Goal: Task Accomplishment & Management: Complete application form

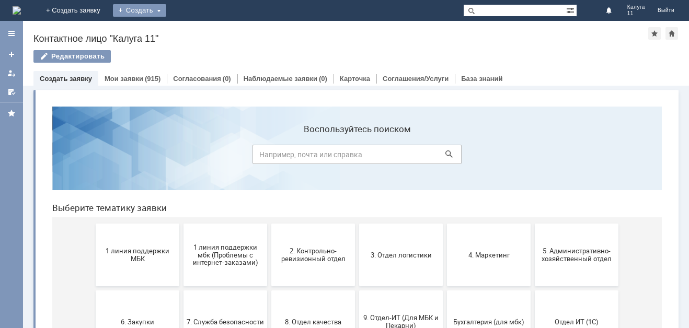
click at [166, 12] on div "Создать" at bounding box center [139, 10] width 53 height 13
click at [195, 36] on link "Заявка" at bounding box center [155, 31] width 80 height 13
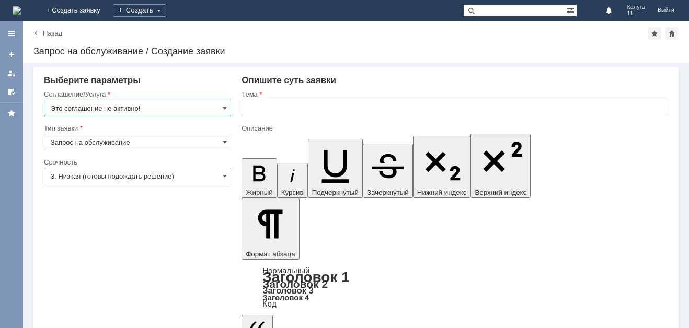
click at [228, 107] on input "Это соглашение не активно!" at bounding box center [137, 108] width 187 height 17
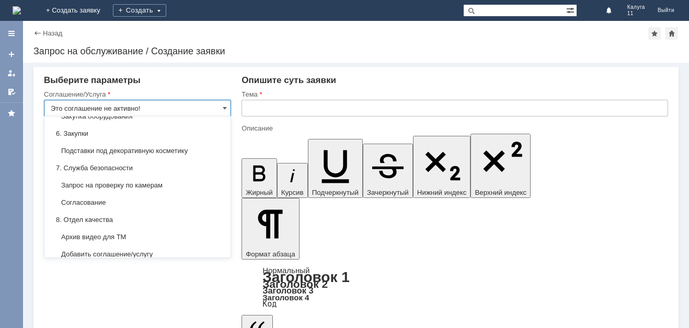
scroll to position [836, 0]
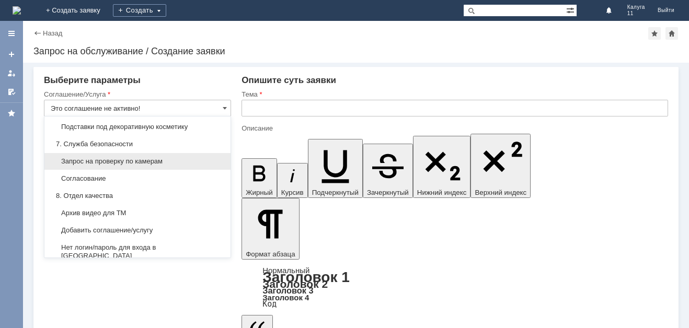
click at [147, 166] on span "Запрос на проверку по камерам" at bounding box center [138, 161] width 174 height 8
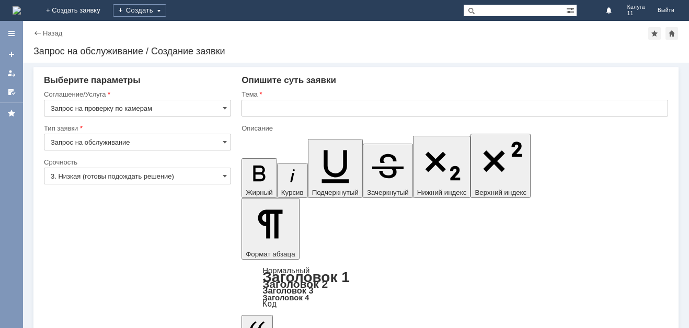
type input "Запрос на проверку по камерам"
click at [223, 179] on span at bounding box center [225, 176] width 4 height 8
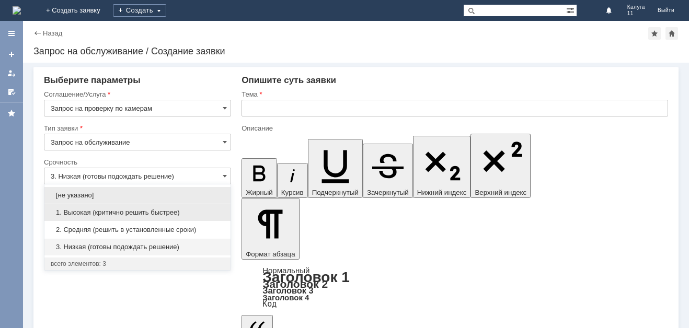
click at [152, 213] on span "1. Высокая (критично решить быстрее)" at bounding box center [138, 213] width 174 height 8
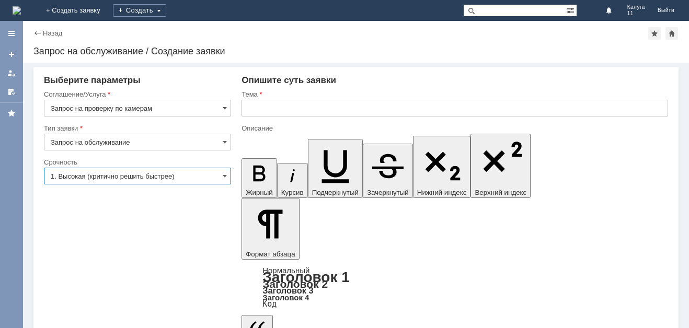
type input "1. Высокая (критично решить быстрее)"
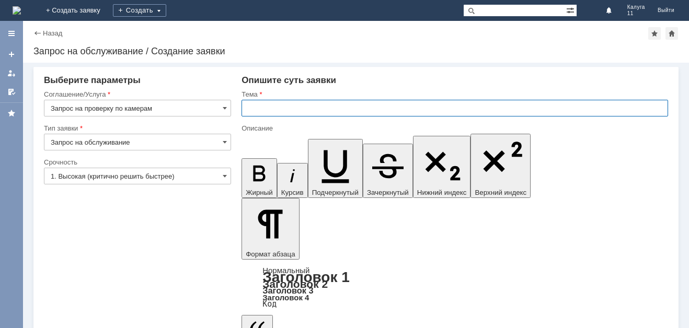
click at [278, 111] on input "text" at bounding box center [455, 108] width 427 height 17
type input "Кража"
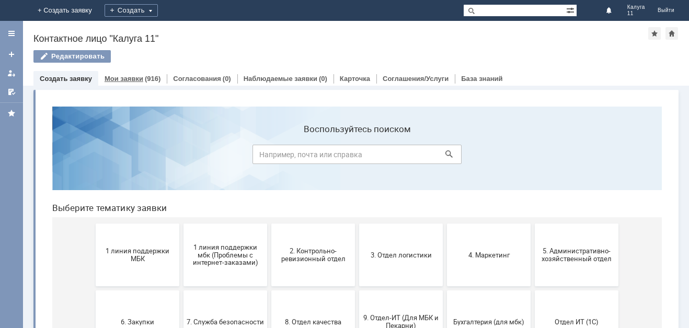
click at [137, 78] on link "Мои заявки" at bounding box center [124, 79] width 39 height 8
